Goal: Task Accomplishment & Management: Use online tool/utility

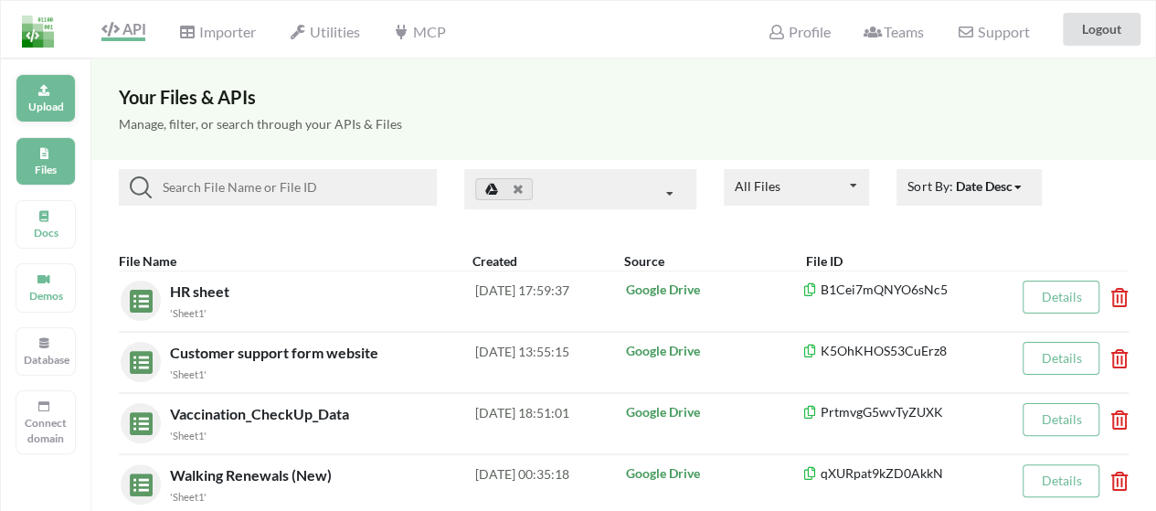
click at [35, 88] on div "Upload" at bounding box center [46, 98] width 60 height 48
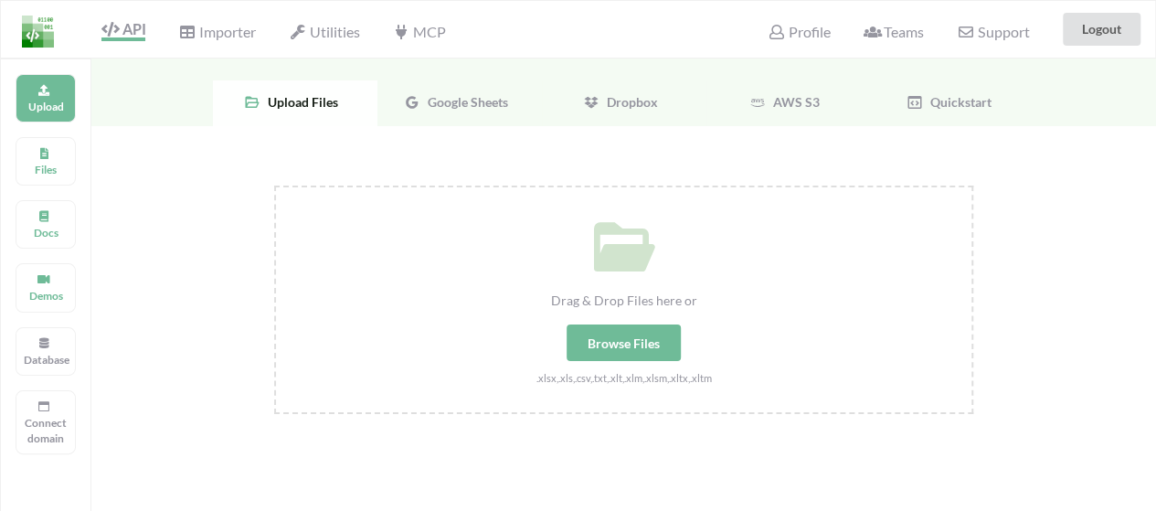
click at [647, 350] on div "Browse Files" at bounding box center [623, 342] width 114 height 37
click at [274, 185] on input "Drag & Drop Files here or Browse Files .xlsx,.xls,.csv,.txt,.xlt,.xlm,.xlsm,.xl…" at bounding box center [274, 185] width 0 height 0
click at [53, 154] on div "Files" at bounding box center [46, 161] width 60 height 48
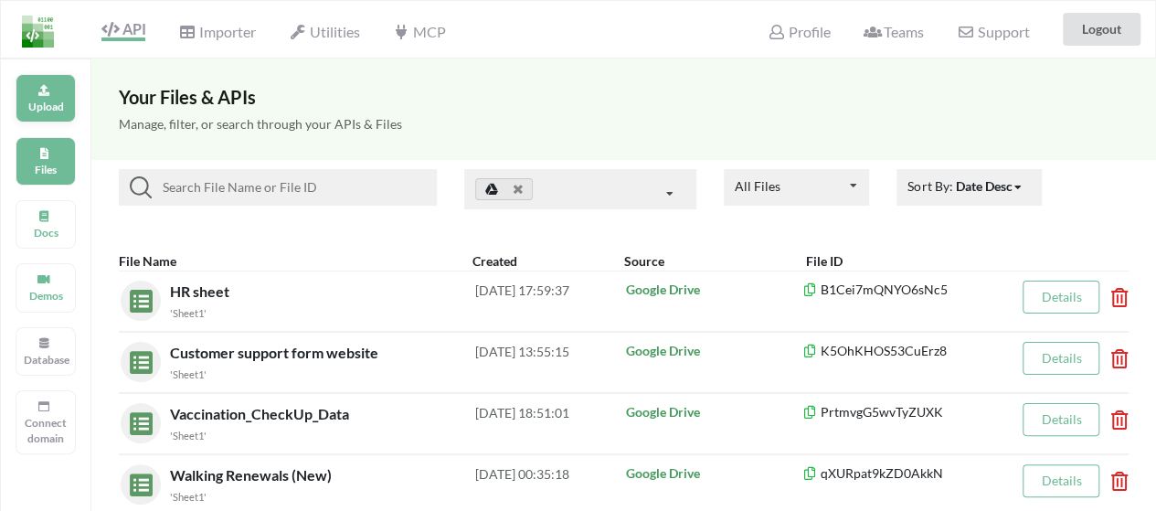
click at [42, 90] on icon at bounding box center [43, 87] width 13 height 11
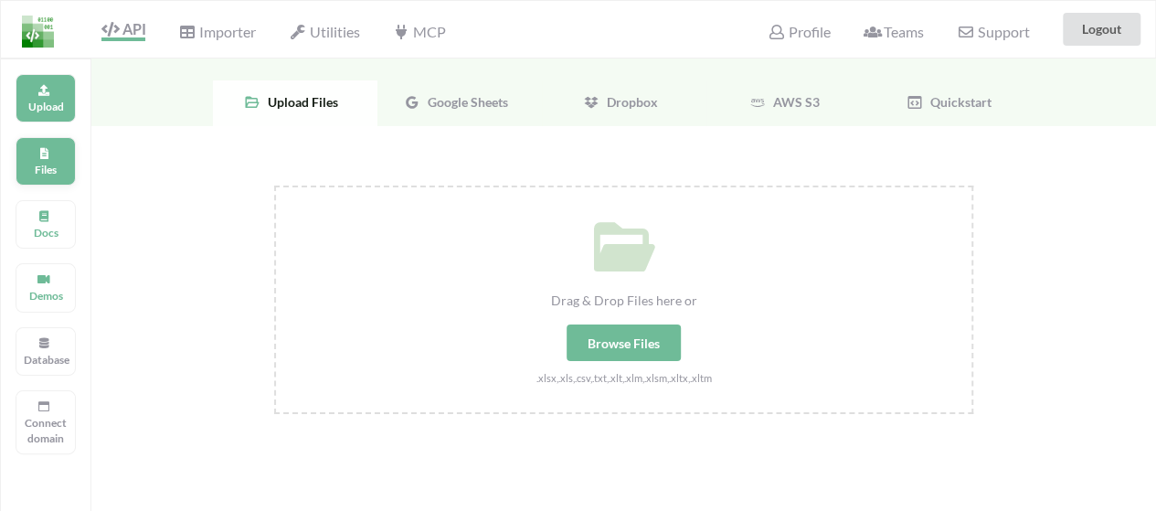
click at [27, 154] on div "Files" at bounding box center [46, 161] width 60 height 48
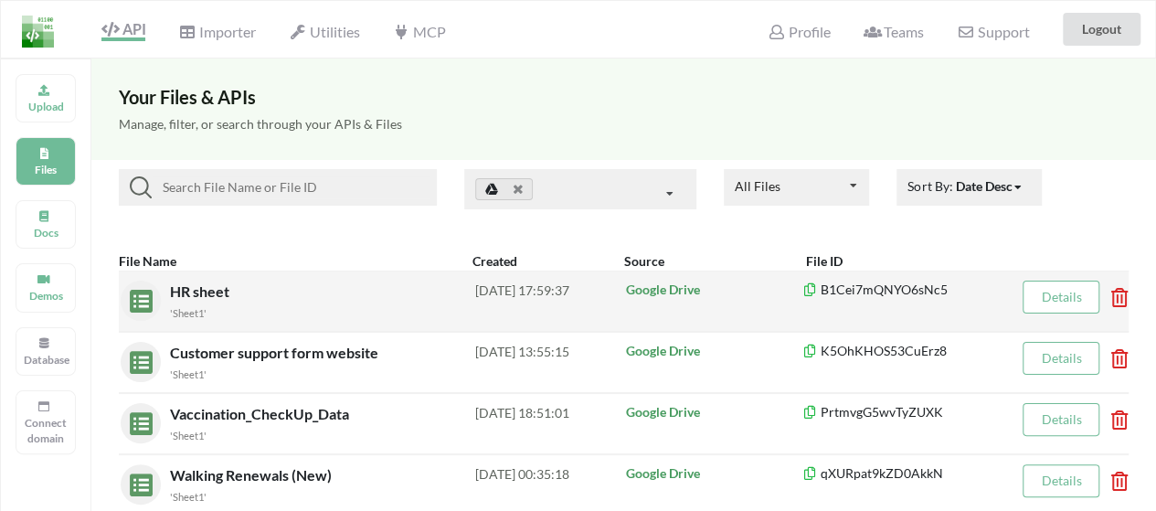
click at [680, 289] on p "Google Drive" at bounding box center [714, 289] width 176 height 18
